Goal: Transaction & Acquisition: Download file/media

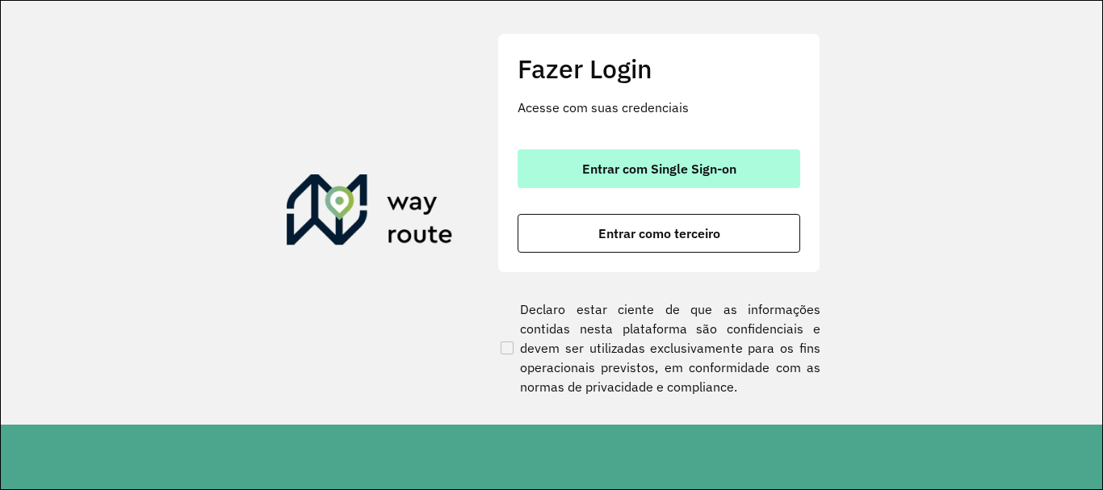
click at [745, 161] on button "Entrar com Single Sign-on" at bounding box center [658, 168] width 283 height 39
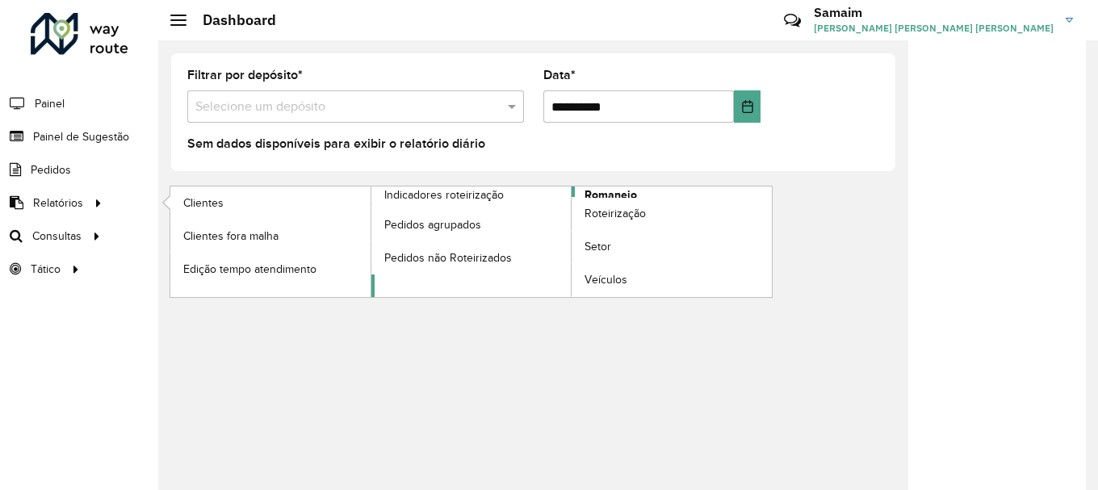
click at [595, 195] on span "Romaneio" at bounding box center [610, 194] width 52 height 17
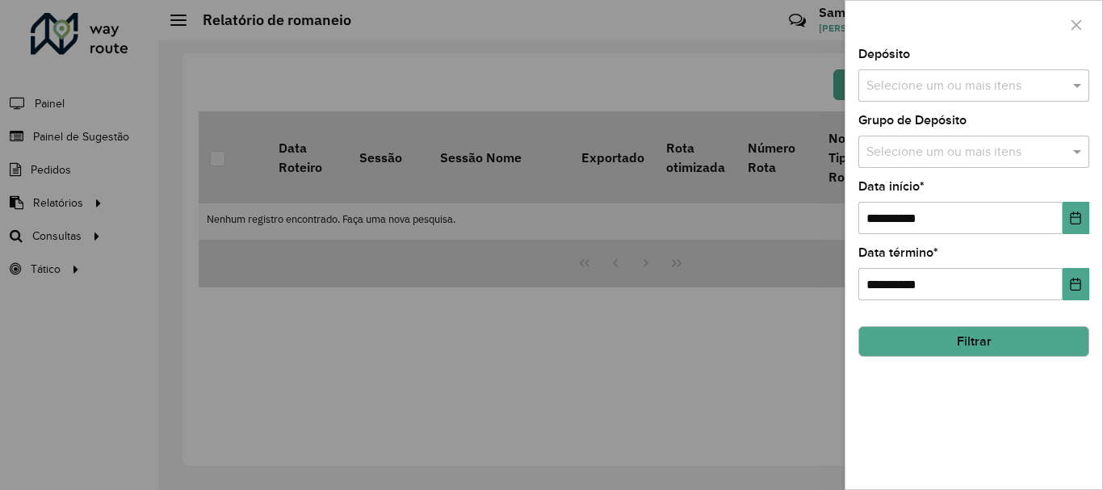
click at [901, 95] on input "text" at bounding box center [965, 86] width 207 height 19
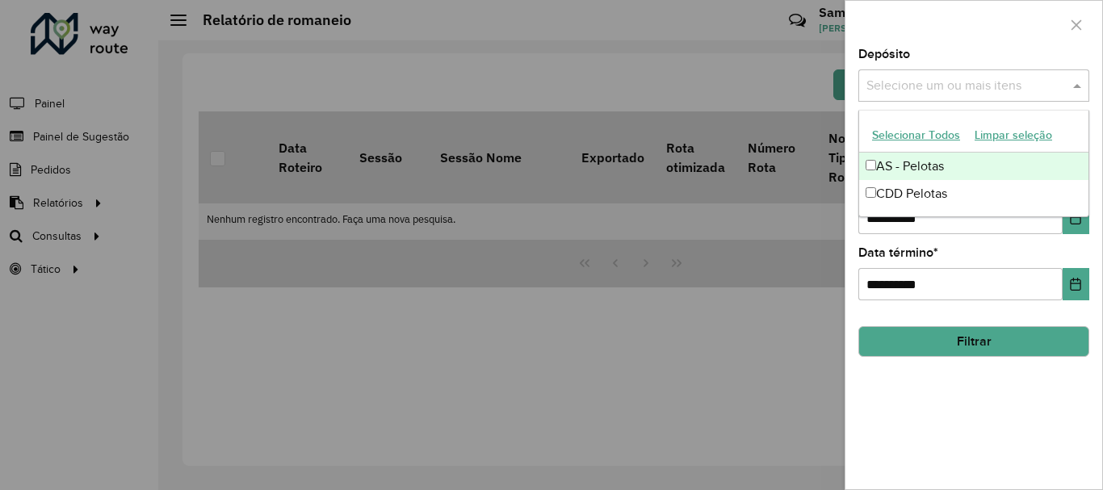
click at [906, 132] on button "Selecionar Todos" at bounding box center [916, 135] width 103 height 25
click at [920, 34] on div at bounding box center [973, 25] width 257 height 48
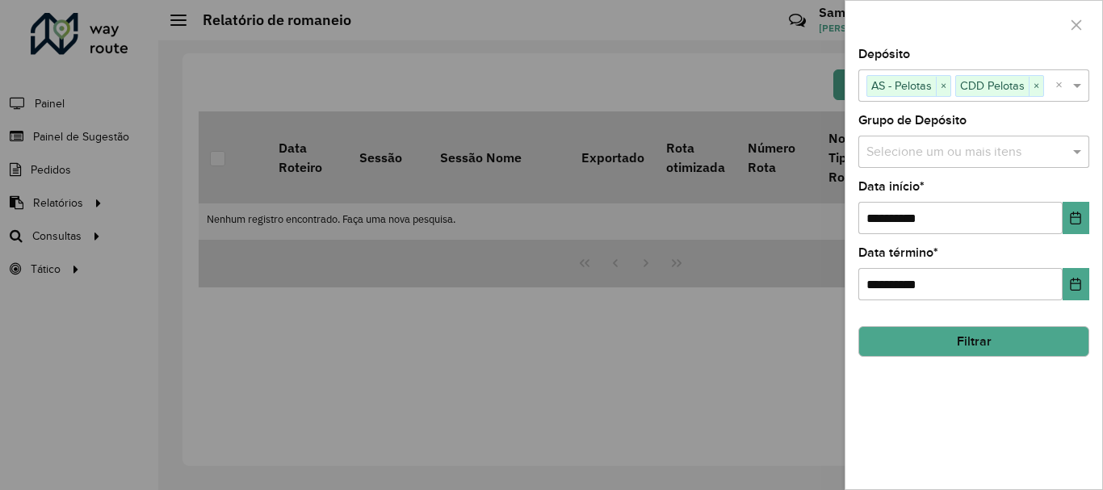
click at [948, 155] on input "text" at bounding box center [965, 152] width 207 height 19
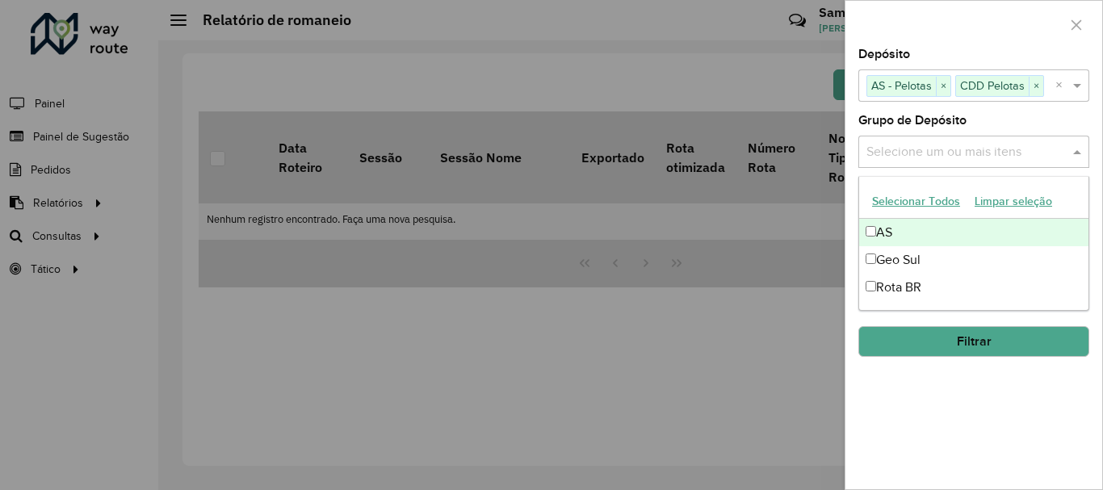
click at [928, 197] on button "Selecionar Todos" at bounding box center [916, 201] width 103 height 25
click at [952, 27] on div at bounding box center [973, 25] width 257 height 48
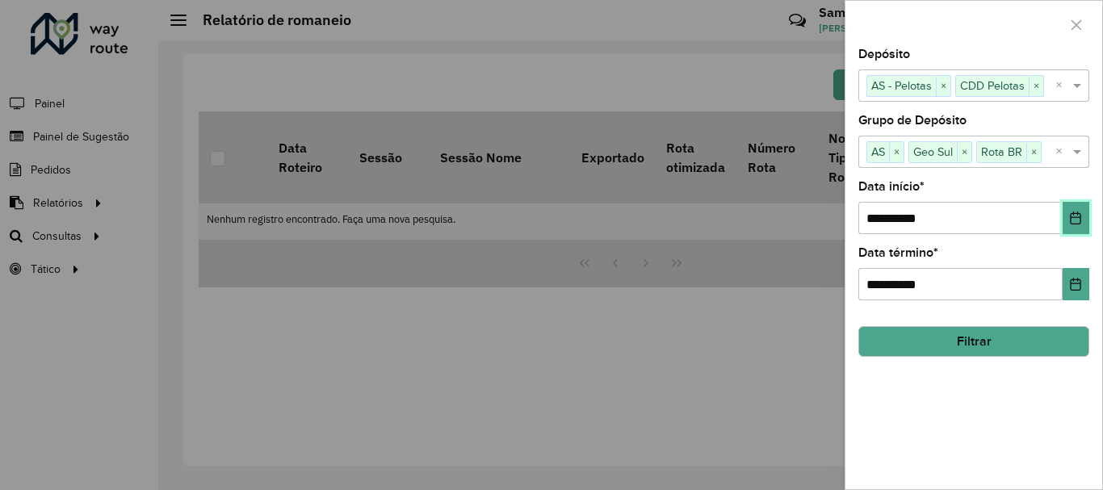
click at [1075, 220] on icon "Choose Date" at bounding box center [1075, 218] width 13 height 13
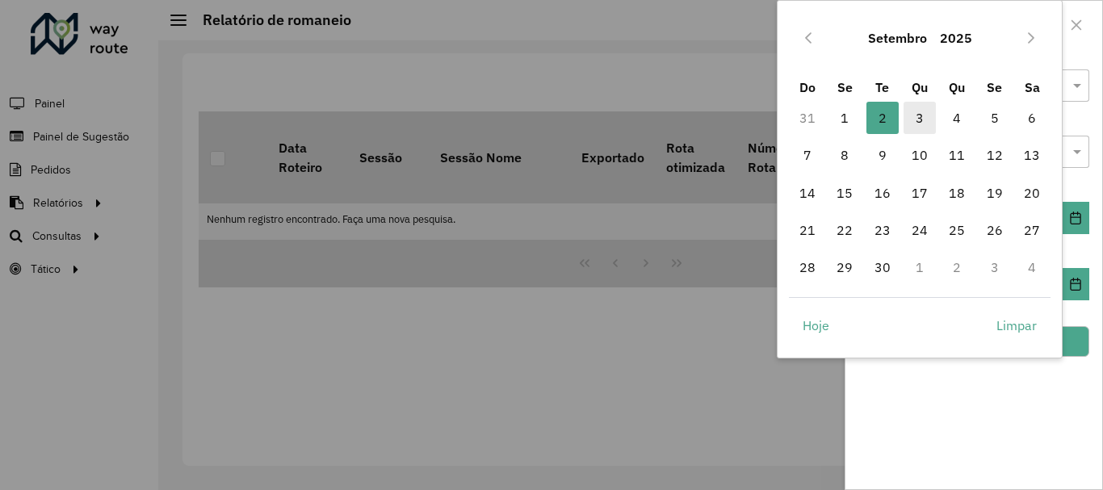
click at [932, 124] on span "3" at bounding box center [919, 118] width 32 height 32
type input "**********"
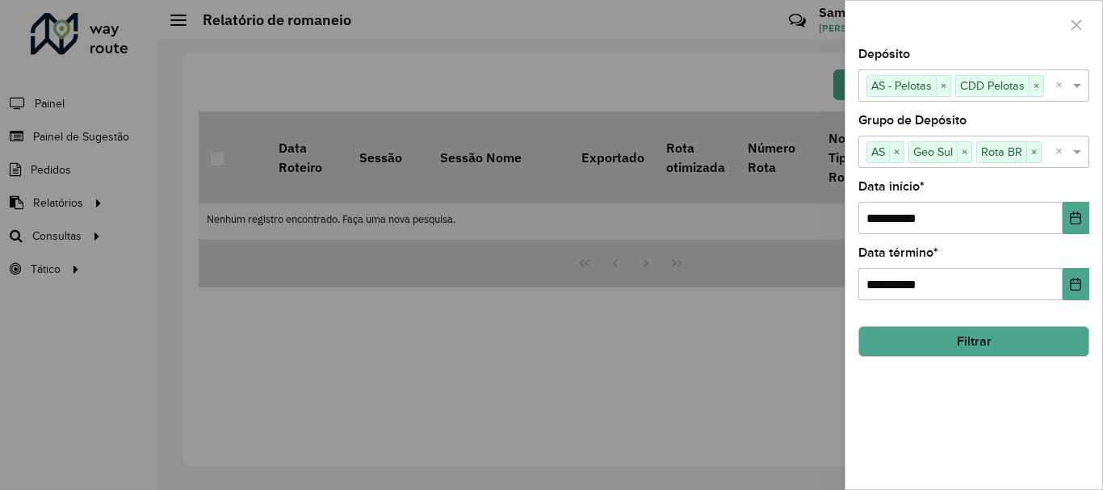
click at [964, 333] on button "Filtrar" at bounding box center [973, 341] width 231 height 31
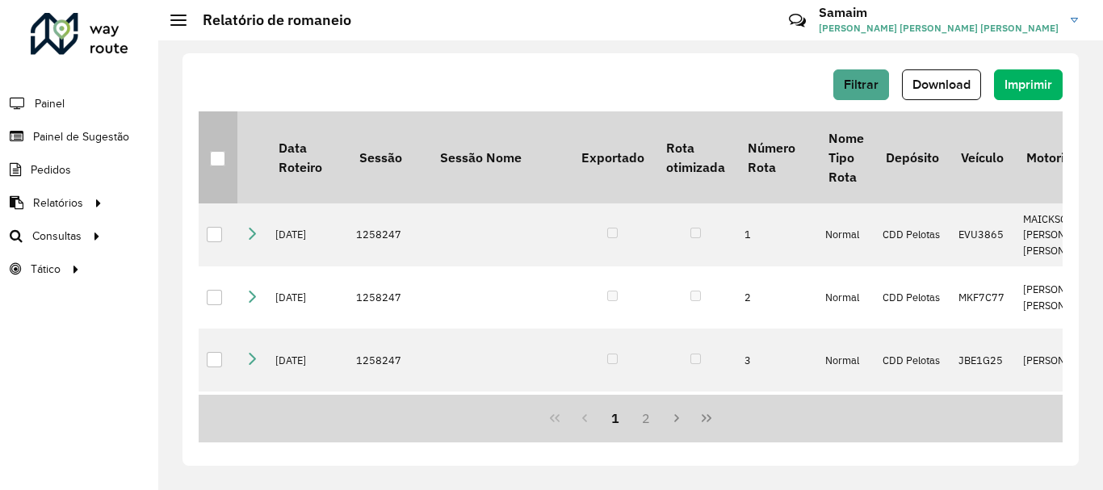
click at [225, 150] on p-tableheadercheckbox at bounding box center [218, 157] width 16 height 16
click at [214, 162] on div at bounding box center [217, 158] width 15 height 15
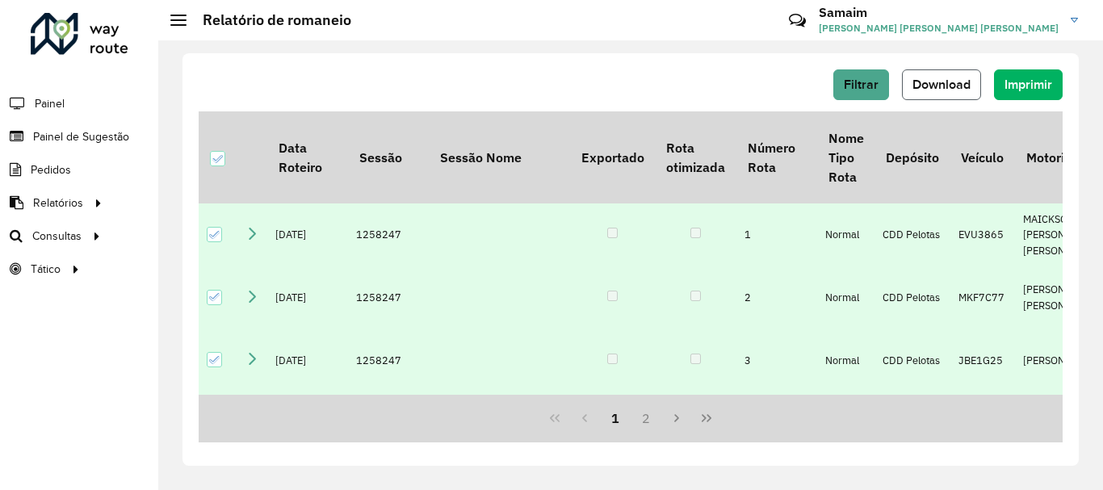
click at [957, 89] on span "Download" at bounding box center [941, 85] width 58 height 14
